Goal: Task Accomplishment & Management: Manage account settings

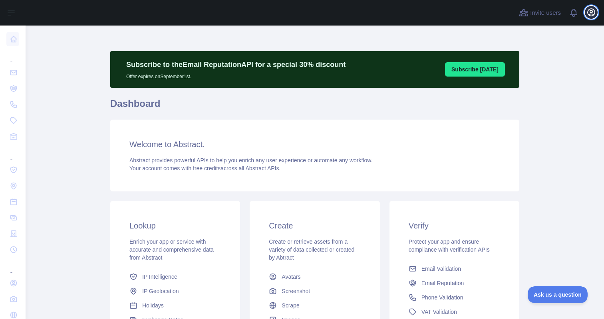
click at [596, 11] on button "Open user menu" at bounding box center [591, 12] width 13 height 13
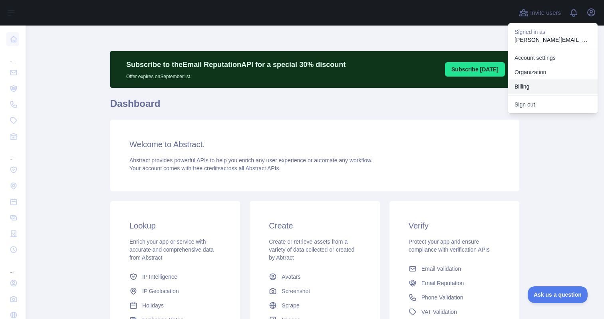
click at [516, 82] on button "Billing" at bounding box center [552, 86] width 89 height 14
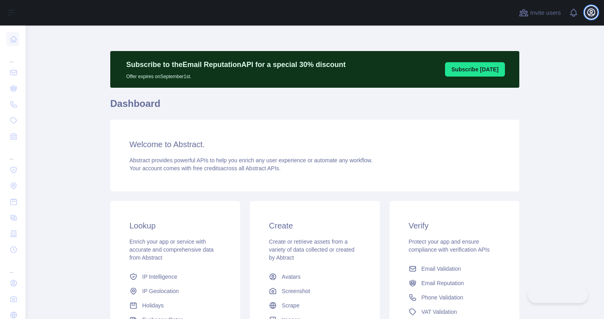
click at [586, 16] on icon "button" at bounding box center [591, 13] width 10 height 10
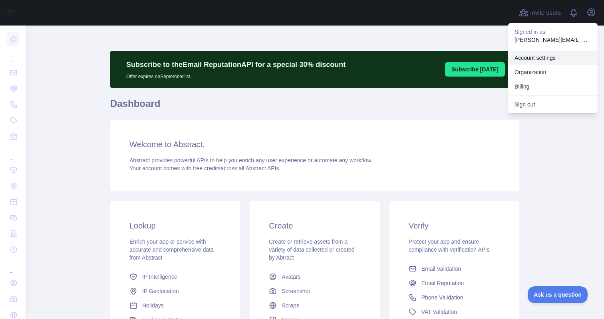
click at [531, 60] on link "Account settings" at bounding box center [552, 58] width 89 height 14
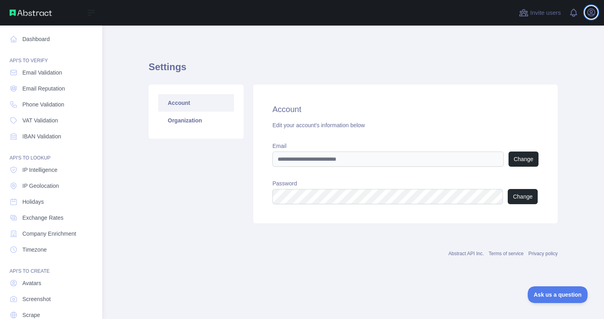
scroll to position [32, 0]
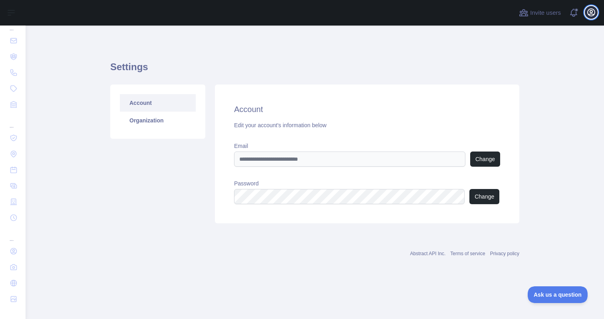
click at [589, 10] on icon "button" at bounding box center [591, 13] width 10 height 10
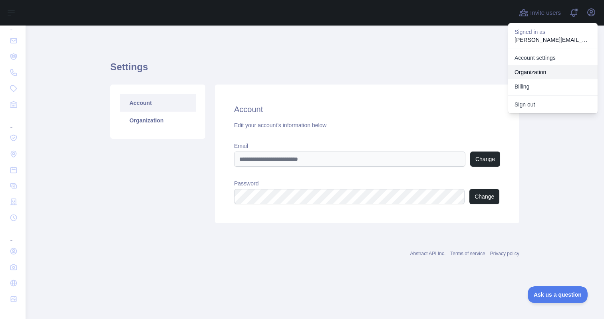
click at [531, 76] on link "Organization" at bounding box center [552, 72] width 89 height 14
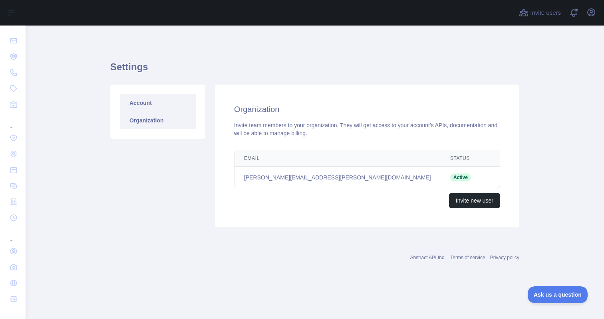
click at [153, 102] on link "Account" at bounding box center [158, 103] width 76 height 18
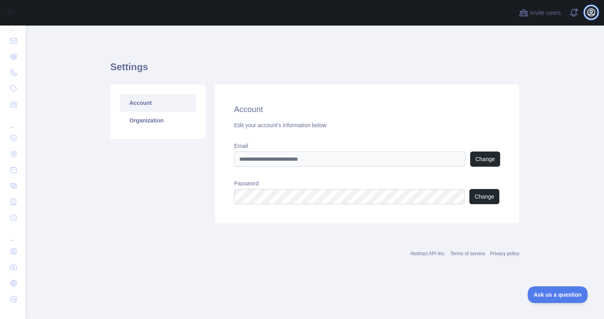
click at [591, 14] on icon "button" at bounding box center [590, 12] width 7 height 7
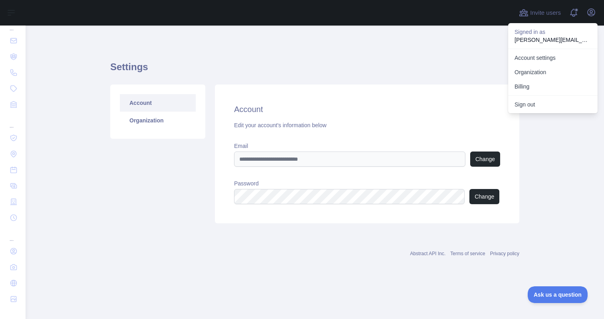
click at [31, 64] on main "Settings Account Organization Account Edit your account's information below Ema…" at bounding box center [315, 173] width 578 height 294
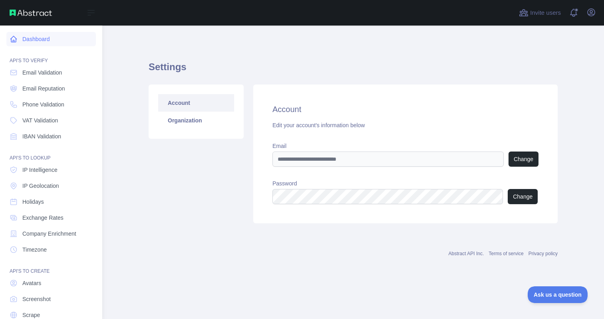
click at [30, 40] on link "Dashboard" at bounding box center [50, 39] width 89 height 14
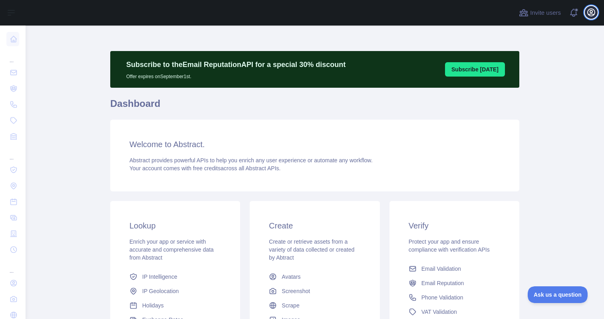
click at [587, 11] on icon "button" at bounding box center [590, 12] width 7 height 7
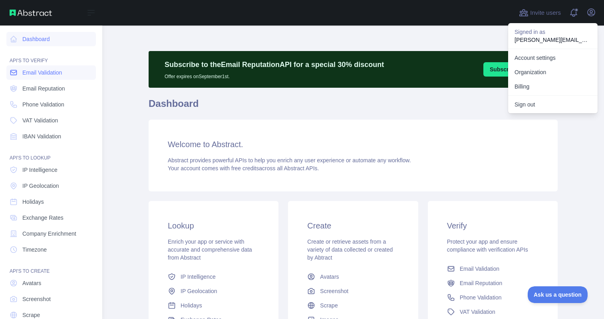
click at [30, 71] on span "Email Validation" at bounding box center [42, 73] width 40 height 8
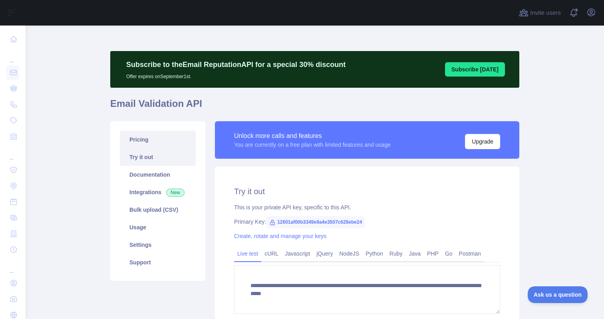
click at [153, 139] on link "Pricing" at bounding box center [158, 140] width 76 height 18
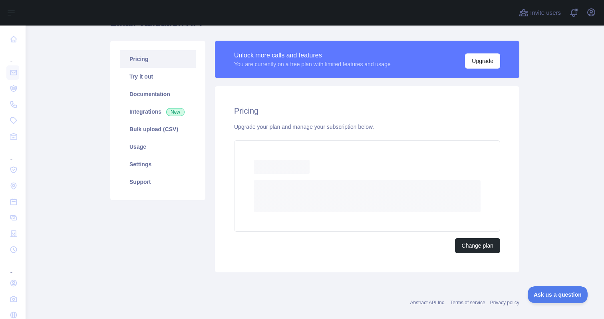
scroll to position [71, 0]
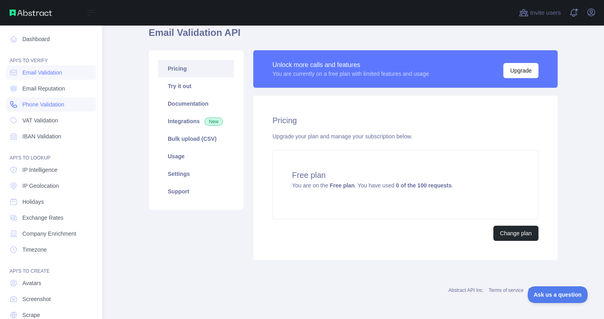
click at [23, 106] on span "Phone Validation" at bounding box center [43, 105] width 42 height 8
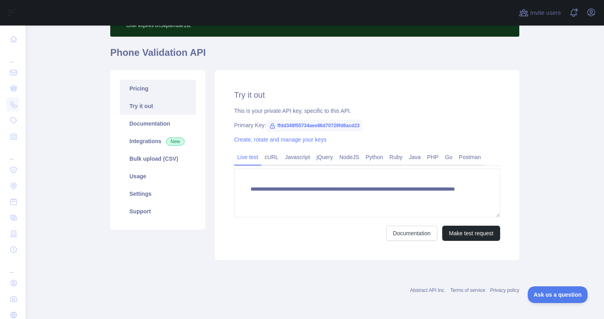
click at [148, 95] on link "Pricing" at bounding box center [158, 89] width 76 height 18
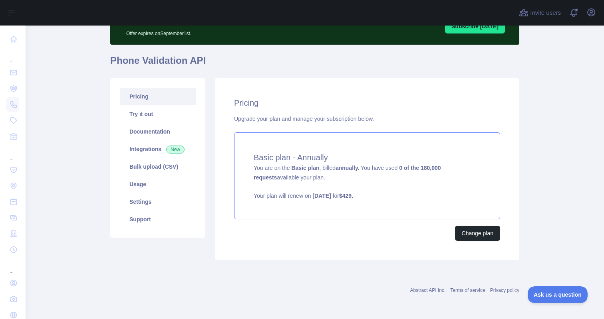
scroll to position [43, 0]
click at [470, 240] on button "Change plan" at bounding box center [477, 233] width 45 height 15
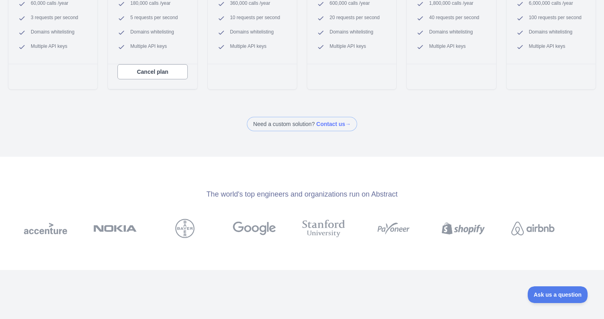
scroll to position [227, 0]
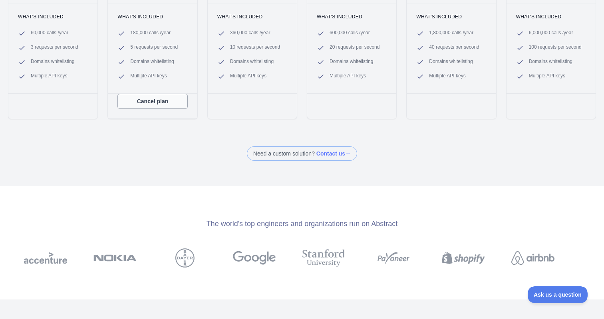
click at [136, 99] on button "Cancel plan" at bounding box center [152, 101] width 70 height 15
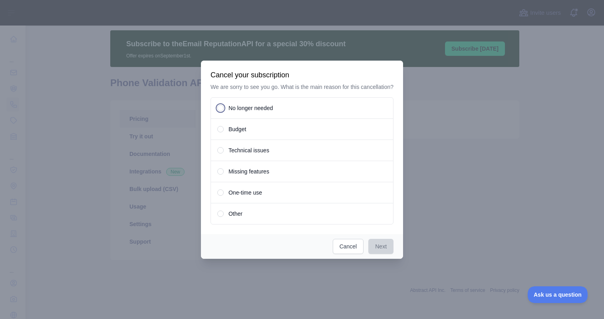
click at [217, 109] on span at bounding box center [220, 108] width 6 height 6
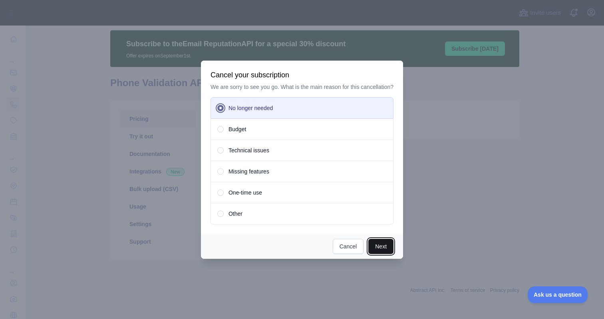
click at [384, 248] on button "Next" at bounding box center [380, 246] width 25 height 15
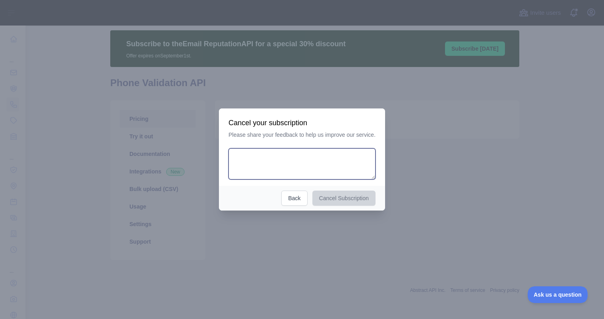
click at [321, 160] on textarea at bounding box center [301, 164] width 147 height 31
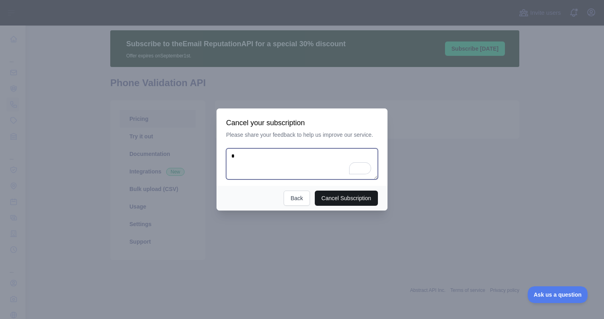
type textarea "*"
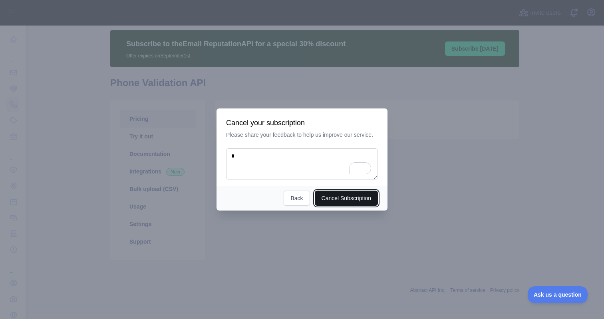
click at [336, 192] on button "Cancel Subscription" at bounding box center [346, 198] width 63 height 15
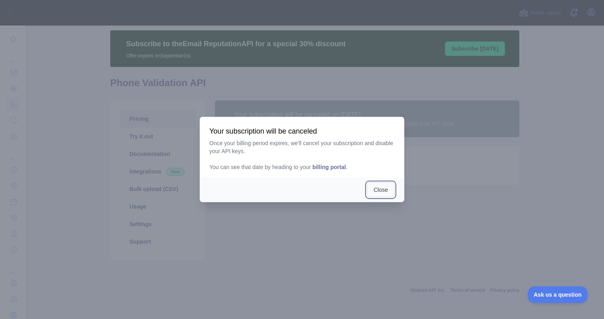
click at [386, 188] on button "Close" at bounding box center [381, 189] width 28 height 15
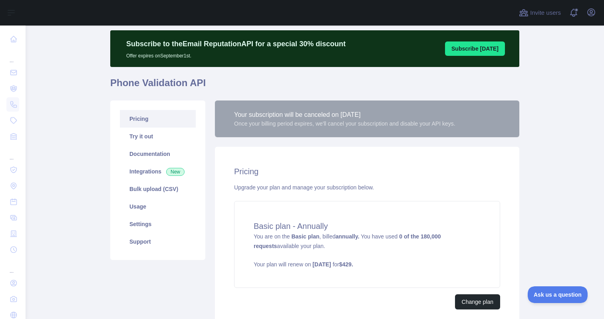
scroll to position [47, 0]
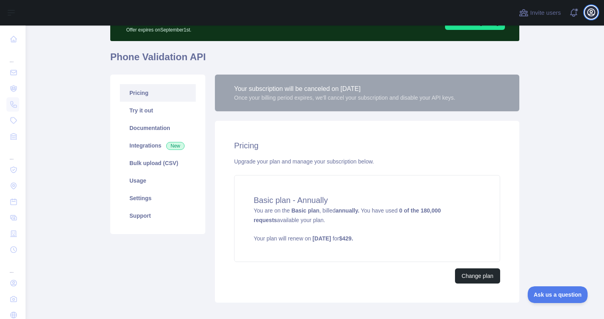
click at [595, 8] on icon "button" at bounding box center [591, 13] width 10 height 10
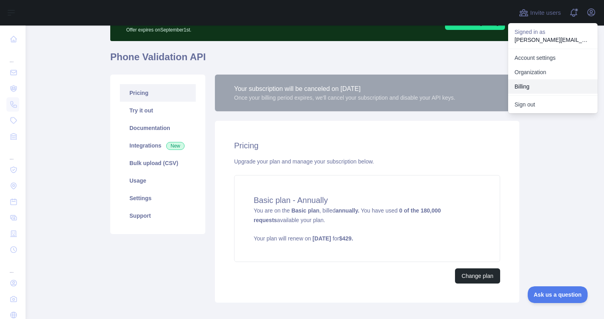
click at [524, 81] on button "Billing" at bounding box center [552, 86] width 89 height 14
